Goal: Task Accomplishment & Management: Manage account settings

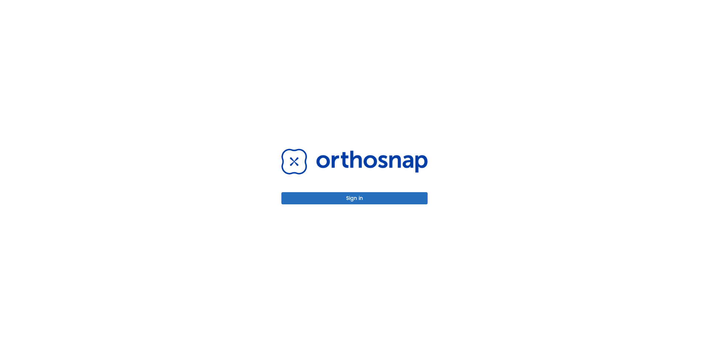
click at [381, 195] on button "Sign in" at bounding box center [354, 198] width 146 height 12
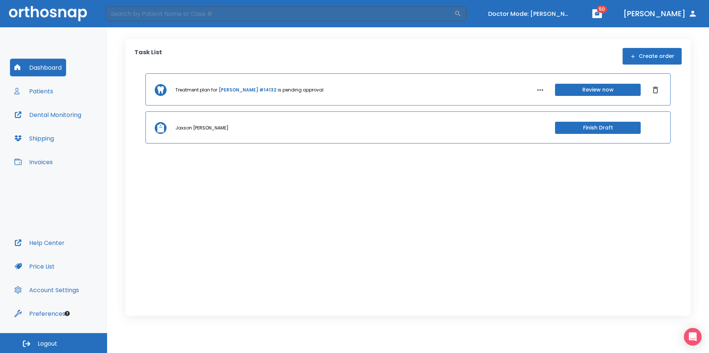
click at [232, 89] on link "[PERSON_NAME] #14132" at bounding box center [248, 90] width 58 height 7
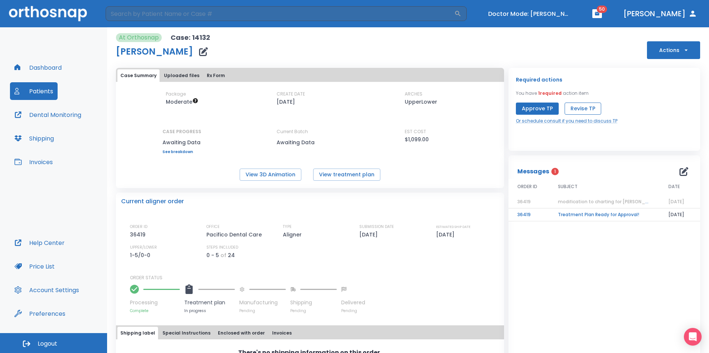
click at [582, 108] on button "Revise TP" at bounding box center [583, 109] width 37 height 12
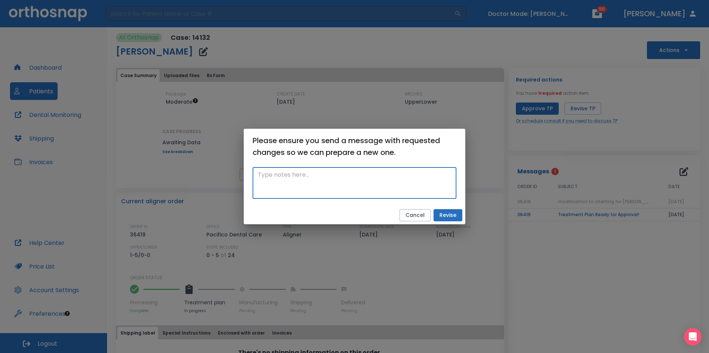
click at [360, 172] on textarea at bounding box center [355, 183] width 194 height 25
paste textarea "RX was edited as #5 was not recorded as a crown on the chart. Patient has crown…"
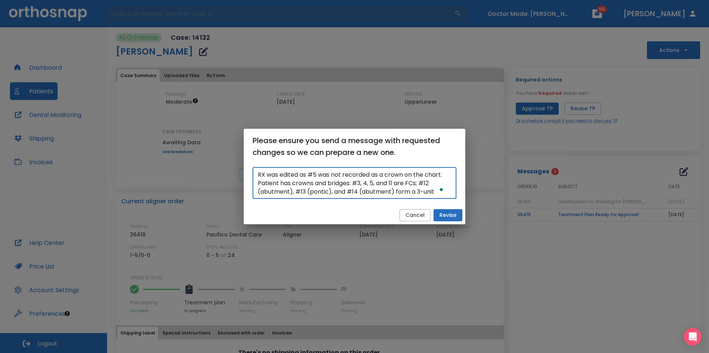
type textarea "RX was edited as #5 was not recorded as a crown on the chart. Patient has crown…"
click at [450, 212] on button "Revise" at bounding box center [448, 215] width 29 height 12
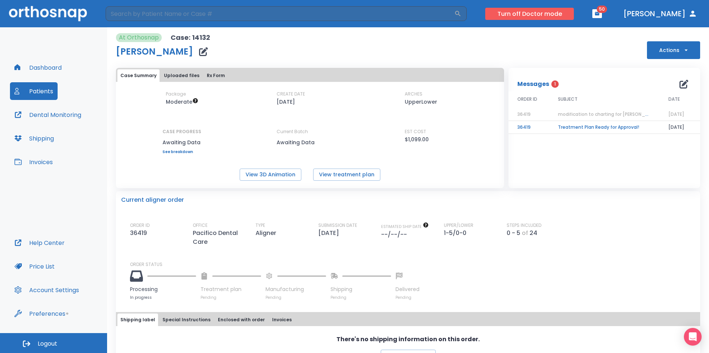
click at [564, 11] on button "Turn off Doctor mode" at bounding box center [529, 14] width 89 height 12
